Goal: Transaction & Acquisition: Purchase product/service

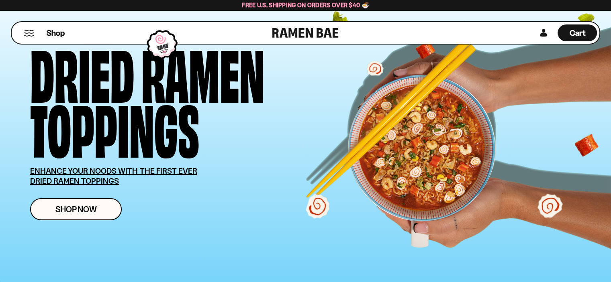
scroll to position [40, 0]
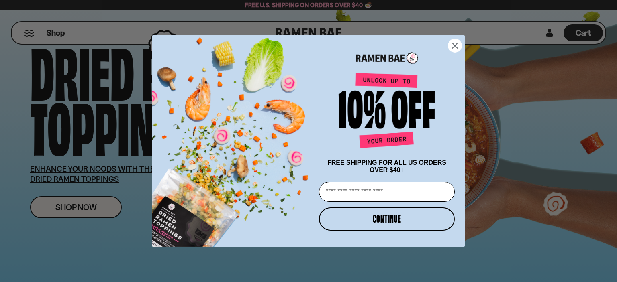
click at [457, 41] on circle "Close dialog" at bounding box center [454, 45] width 13 height 13
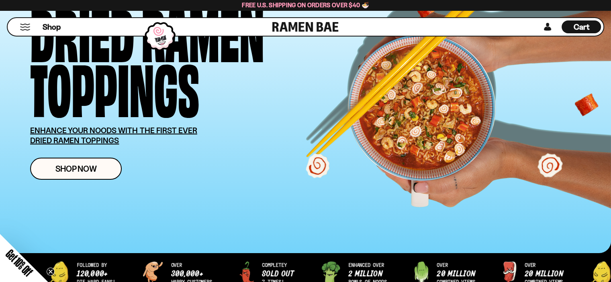
scroll to position [121, 0]
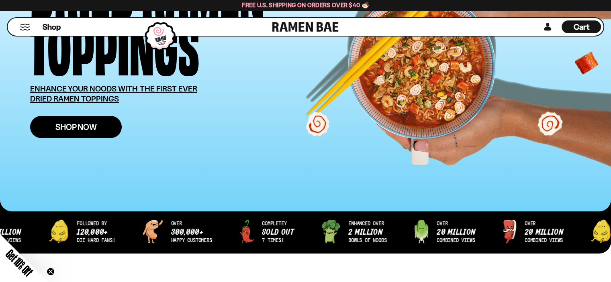
click at [74, 130] on span "Shop Now" at bounding box center [75, 127] width 41 height 8
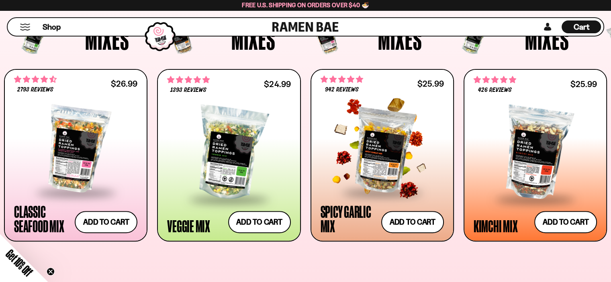
scroll to position [281, 0]
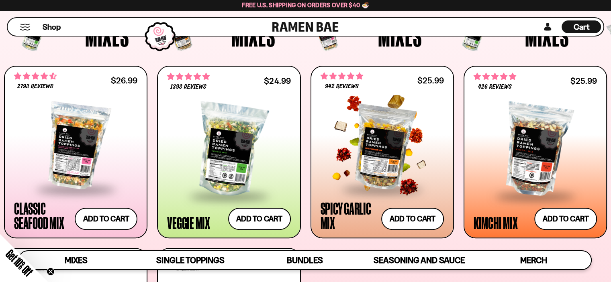
click at [391, 145] on div at bounding box center [382, 146] width 123 height 85
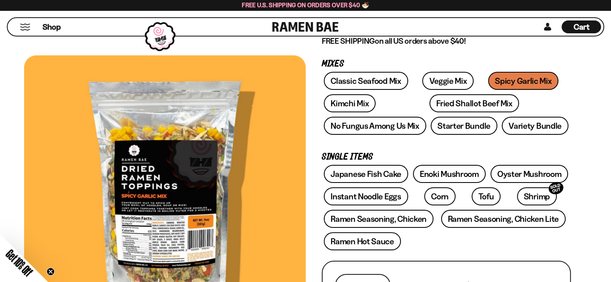
scroll to position [121, 0]
